Goal: Find contact information: Find contact information

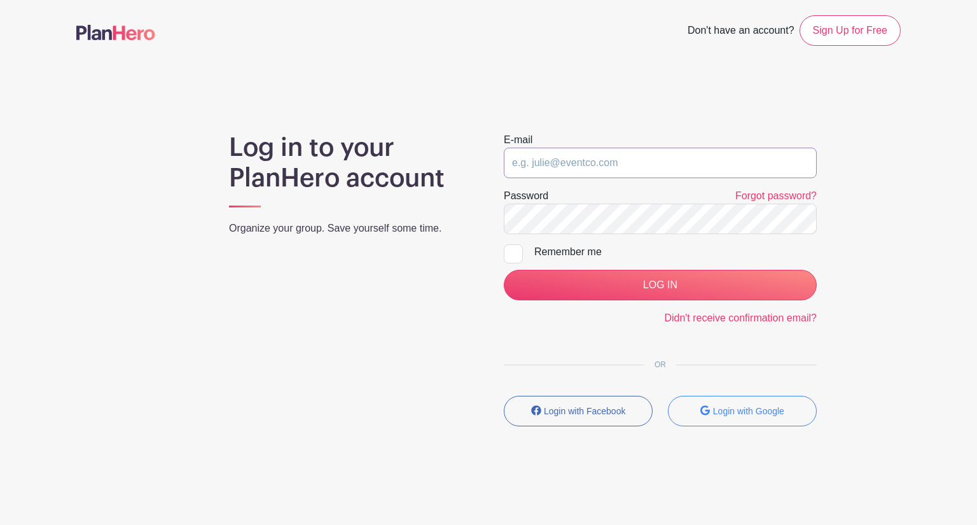
click at [585, 152] on input "email" at bounding box center [660, 163] width 313 height 31
type input "[PERSON_NAME][EMAIL_ADDRESS][DOMAIN_NAME]"
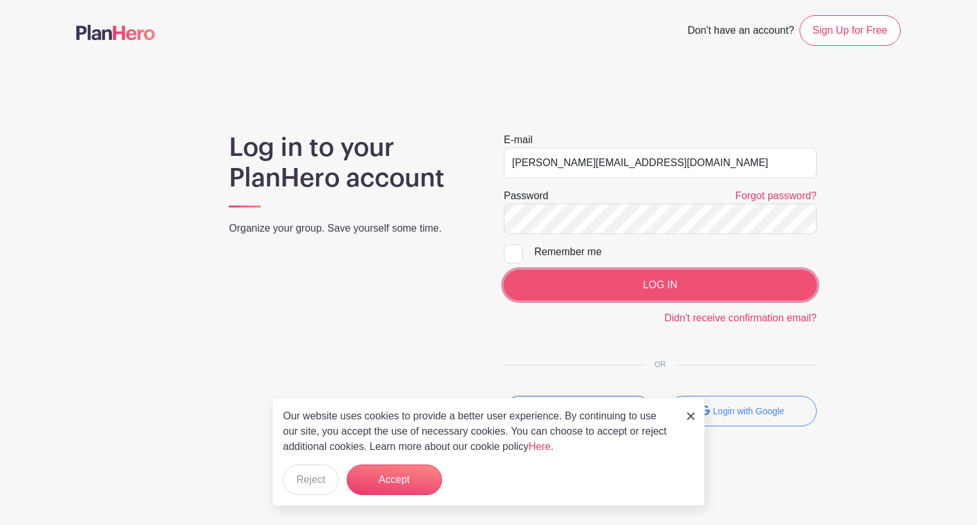
click at [651, 279] on input "LOG IN" at bounding box center [660, 285] width 313 height 31
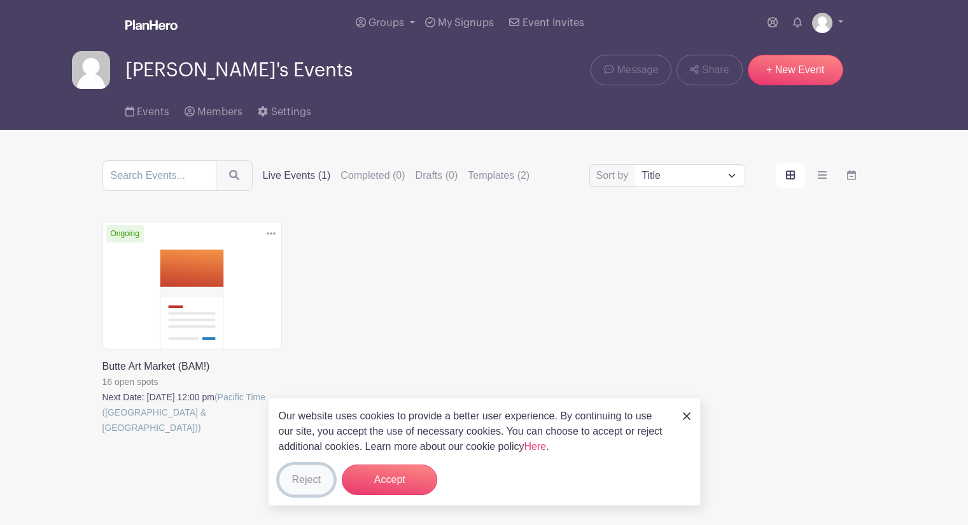
click at [312, 482] on button "Reject" at bounding box center [306, 479] width 55 height 31
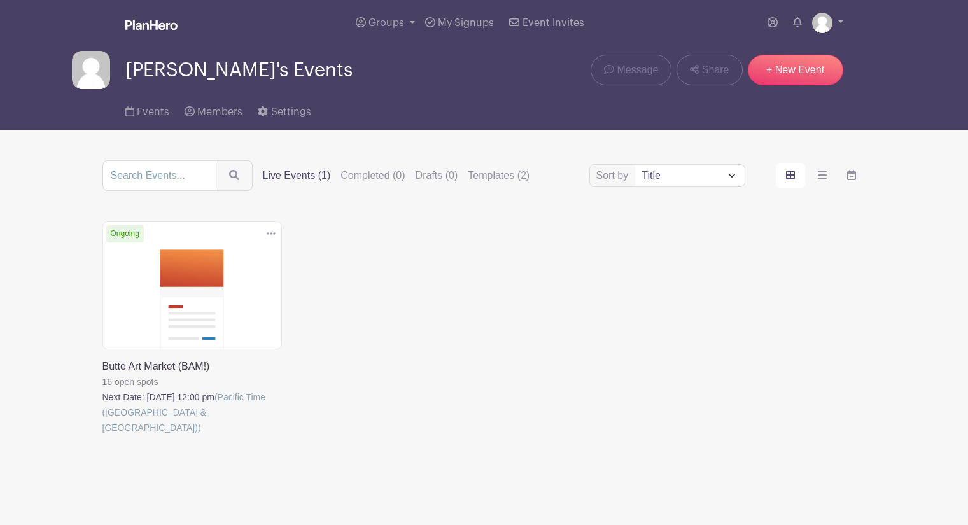
click at [102, 435] on link at bounding box center [102, 435] width 0 height 0
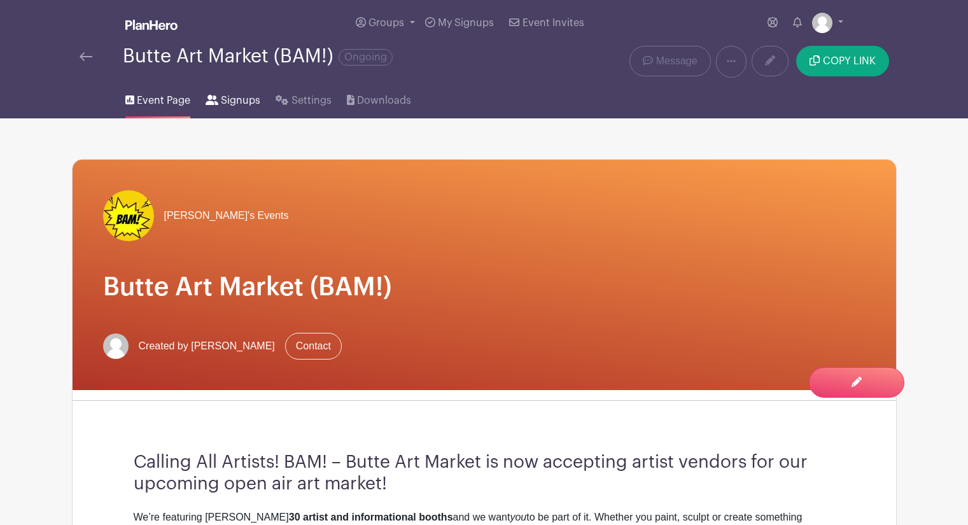
click at [241, 101] on span "Signups" at bounding box center [240, 100] width 39 height 15
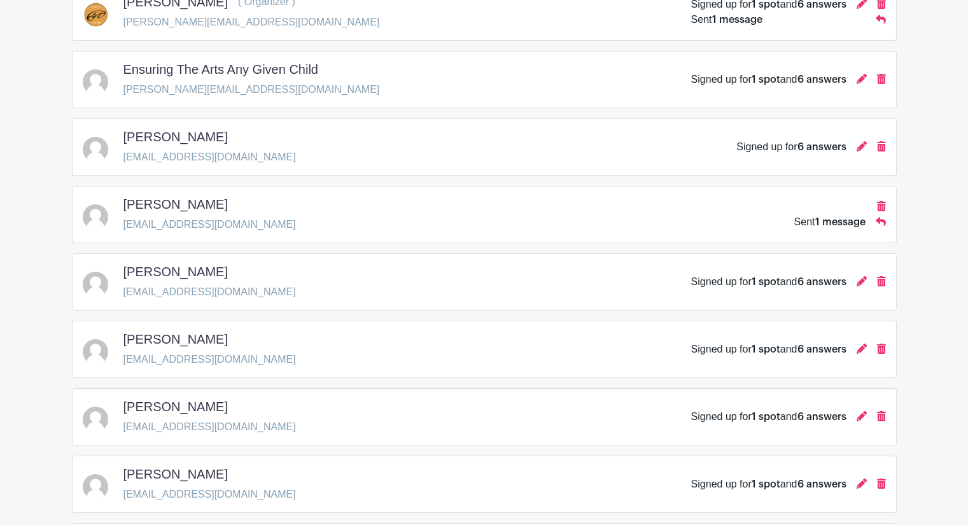
scroll to position [382, 0]
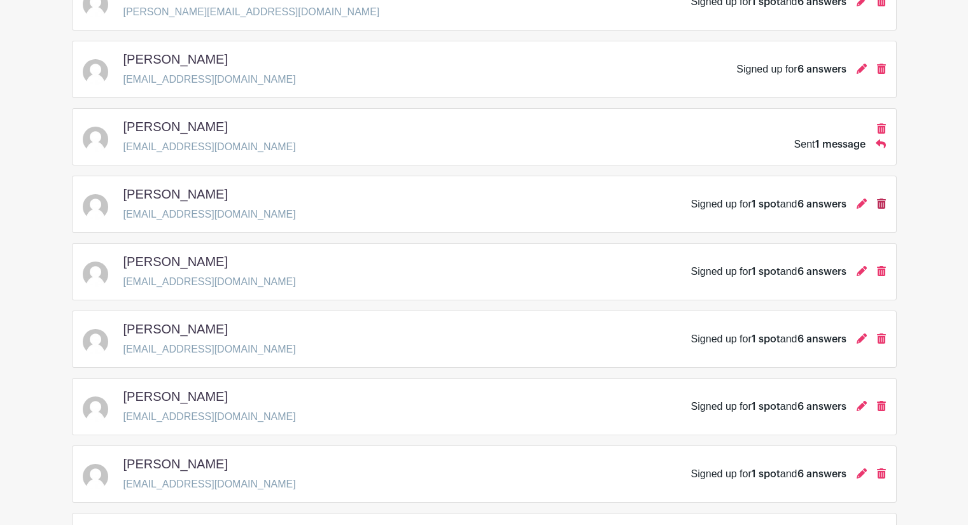
click at [881, 206] on icon at bounding box center [881, 204] width 9 height 10
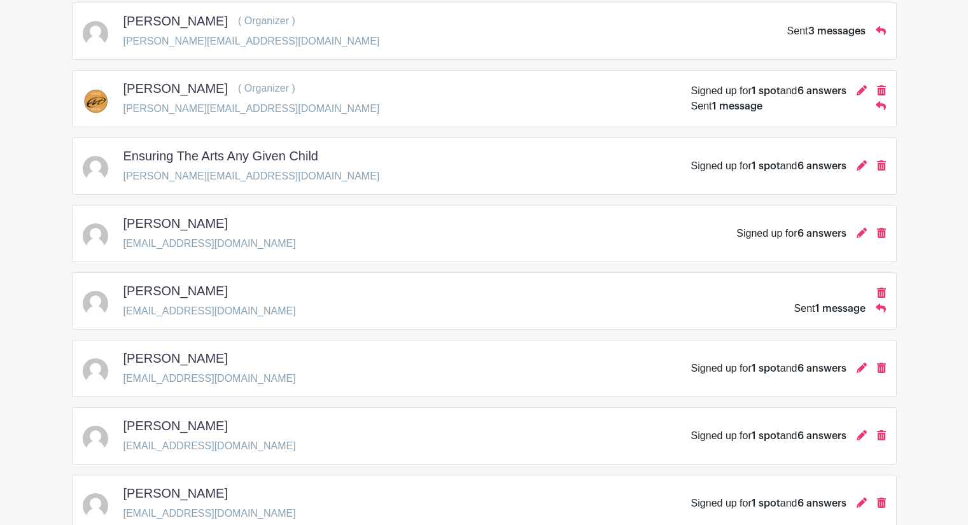
scroll to position [171, 0]
